Goal: Navigation & Orientation: Find specific page/section

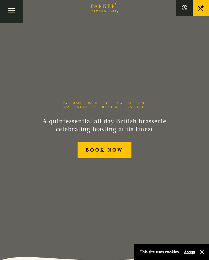
click at [13, 12] on button "Toggle navigation" at bounding box center [11, 11] width 23 height 23
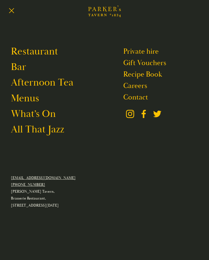
click at [35, 99] on link "Menus" at bounding box center [25, 98] width 28 height 13
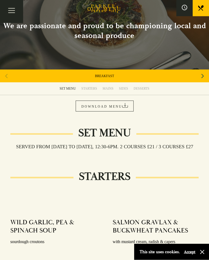
scroll to position [34, 0]
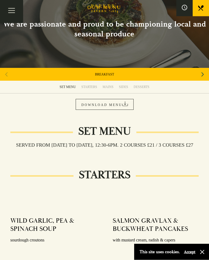
click at [204, 75] on div "Next slide" at bounding box center [202, 75] width 7 height 12
click at [205, 77] on div "Next slide" at bounding box center [202, 74] width 7 height 12
click at [202, 73] on icon "Next slide" at bounding box center [203, 74] width 2 height 12
click at [109, 75] on link "SUNDAY ROAST" at bounding box center [104, 74] width 22 height 4
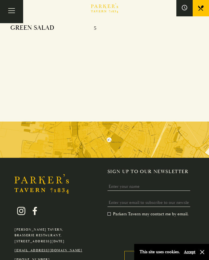
scroll to position [1470, 0]
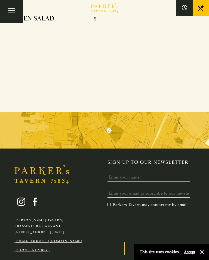
click at [112, 112] on img at bounding box center [104, 130] width 209 height 36
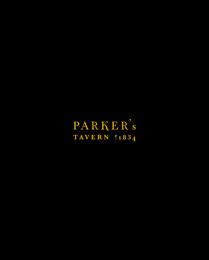
scroll to position [792, 0]
